Goal: Obtain resource: Obtain resource

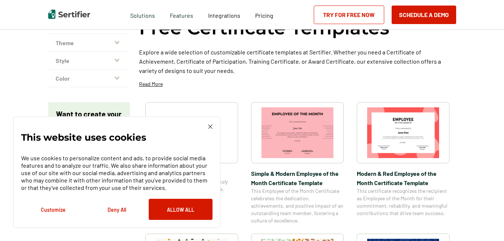
click at [210, 125] on img at bounding box center [210, 126] width 4 height 4
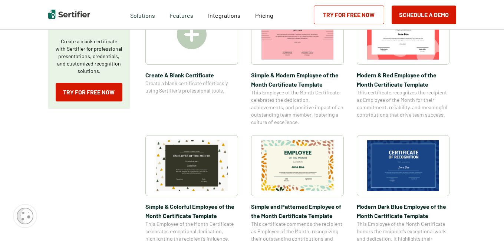
scroll to position [185, 0]
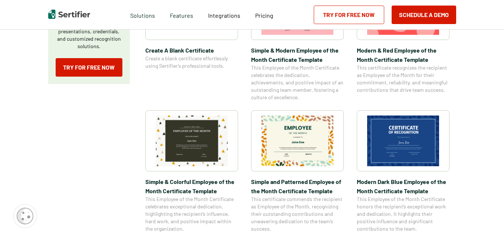
click at [397, 139] on img at bounding box center [403, 141] width 72 height 51
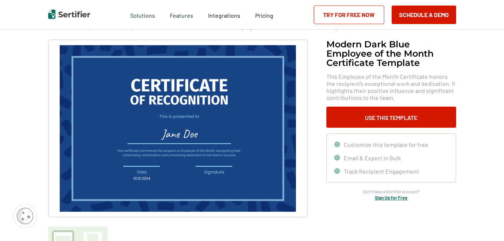
scroll to position [62, 0]
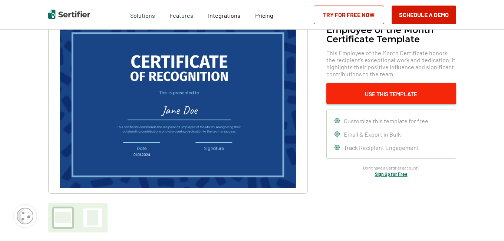
click at [366, 93] on button "Use This Template" at bounding box center [391, 93] width 130 height 21
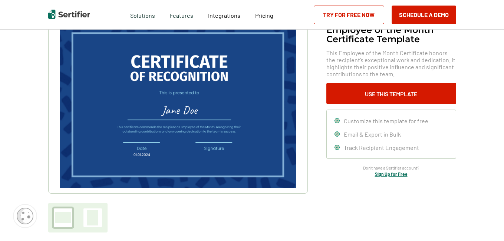
click at [224, 135] on img at bounding box center [178, 104] width 236 height 167
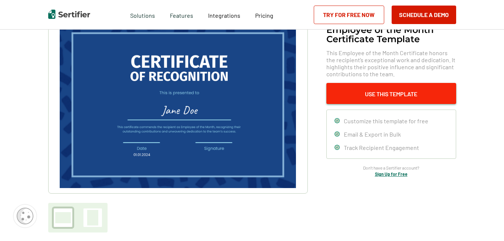
click at [393, 94] on button "Use This Template" at bounding box center [391, 93] width 130 height 21
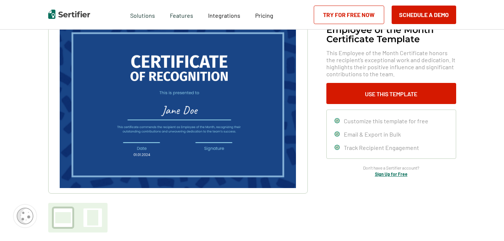
scroll to position [0, 0]
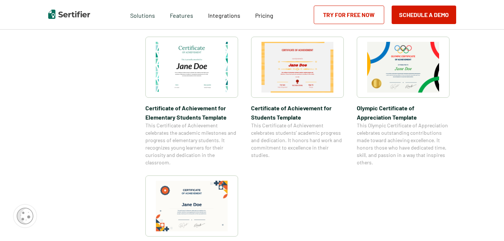
scroll to position [494, 0]
